Goal: Obtain resource: Download file/media

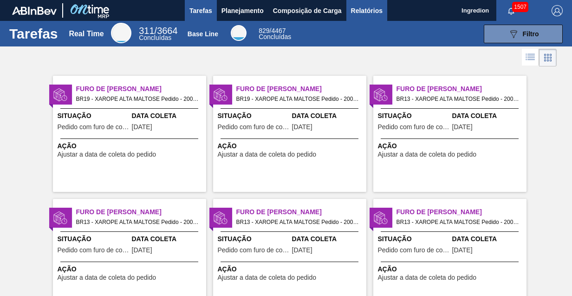
click at [366, 10] on span "Relatórios" at bounding box center [367, 10] width 32 height 11
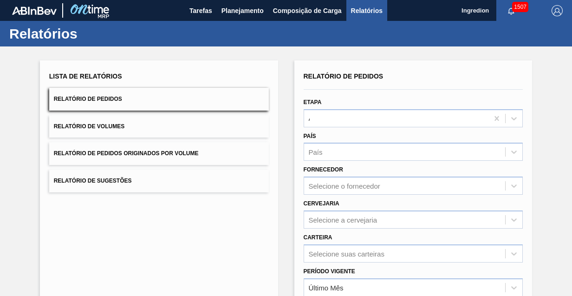
type input "Aguardando Faturamento"
type input "Xarope"
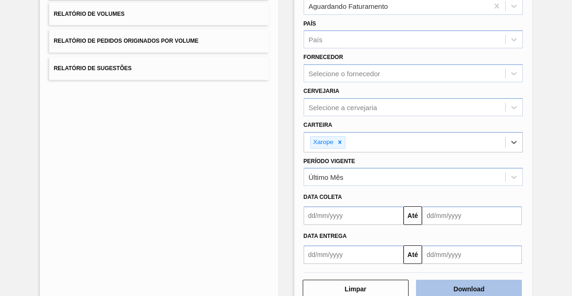
click at [468, 287] on button "Download" at bounding box center [469, 289] width 106 height 19
